Goal: Obtain resource: Obtain resource

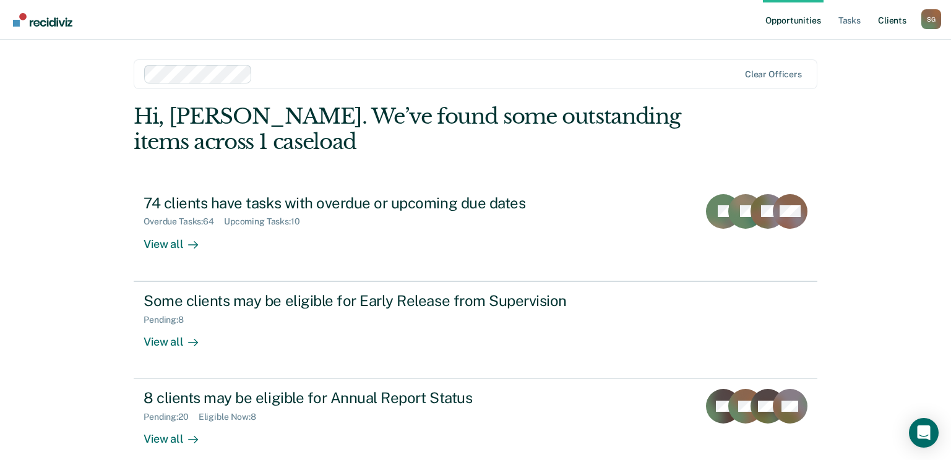
click at [891, 21] on link "Client s" at bounding box center [891, 20] width 33 height 40
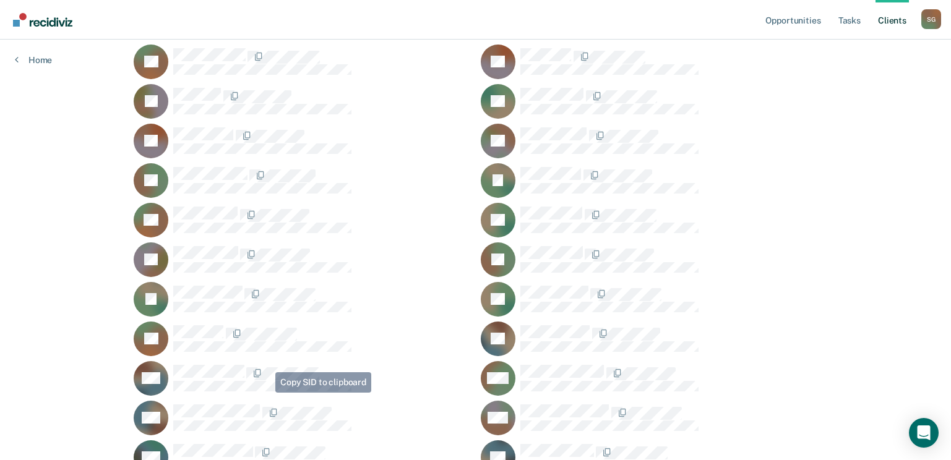
scroll to position [1687, 0]
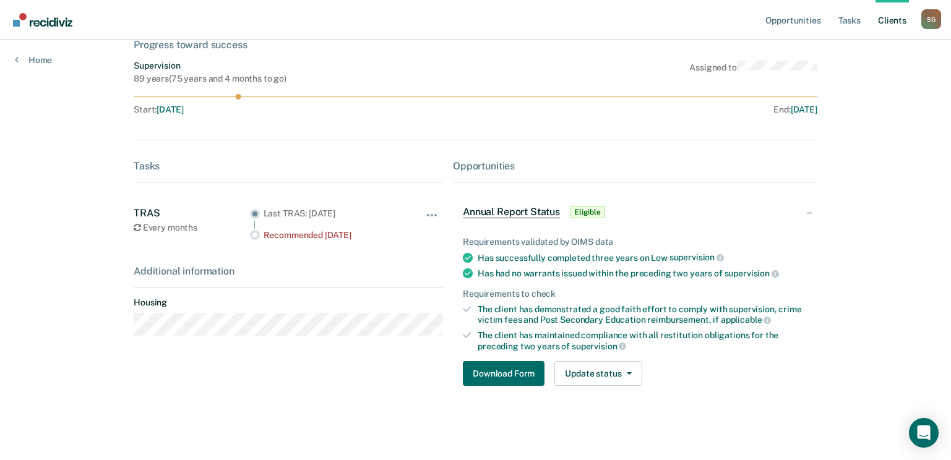
scroll to position [82, 0]
click at [481, 369] on button "Download Form" at bounding box center [504, 373] width 82 height 25
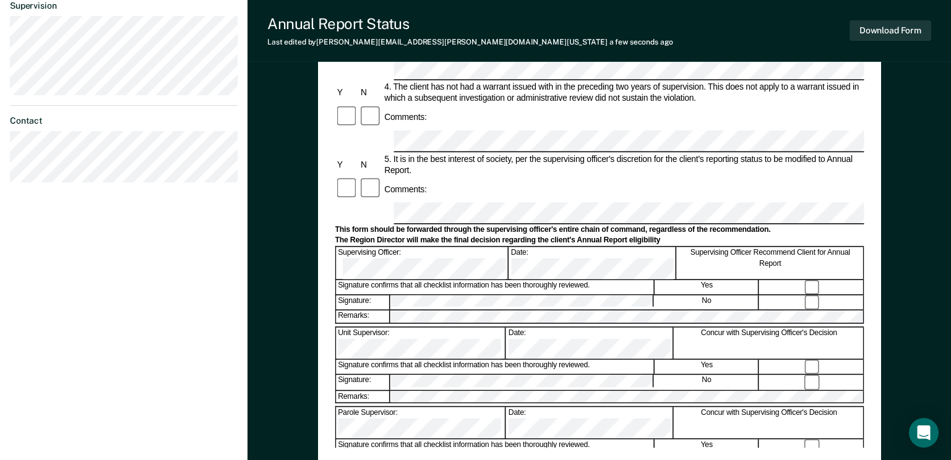
scroll to position [433, 0]
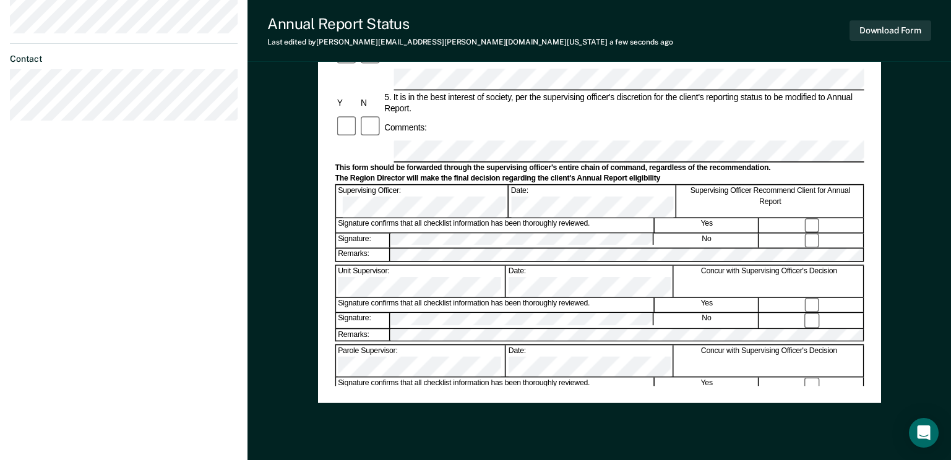
click at [584, 374] on div "Annual Reporting Checklist, Recommendation, and Determination Form Clients who …" at bounding box center [599, 37] width 529 height 700
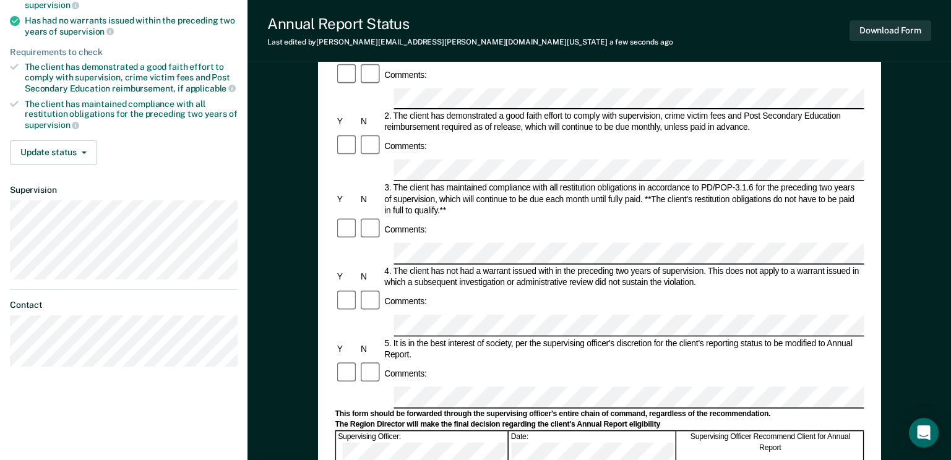
scroll to position [0, 0]
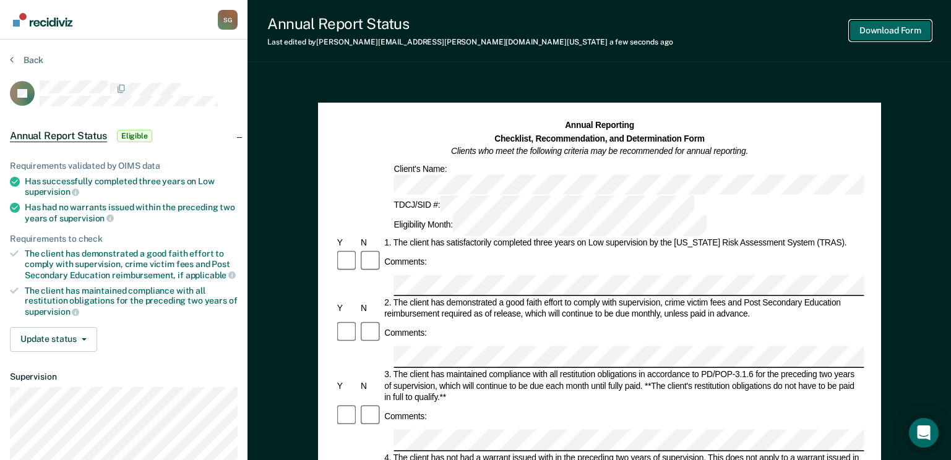
click at [876, 29] on button "Download Form" at bounding box center [890, 30] width 82 height 20
